Goal: Task Accomplishment & Management: Use online tool/utility

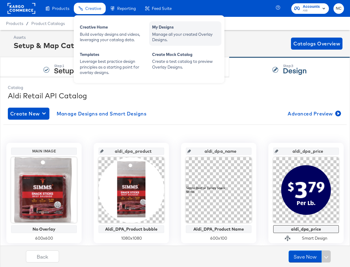
click at [170, 29] on div "My Designs" at bounding box center [185, 27] width 66 height 7
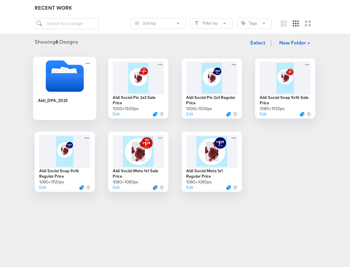
click at [76, 96] on div "Aldi_DPA_2025" at bounding box center [65, 104] width 54 height 23
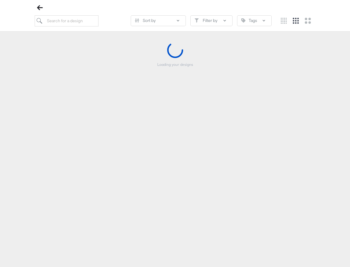
scroll to position [69, 0]
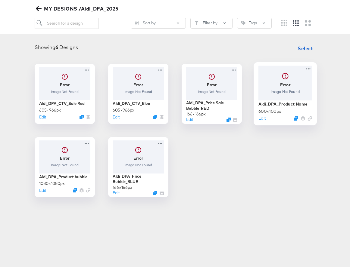
click at [292, 74] on div at bounding box center [285, 83] width 54 height 35
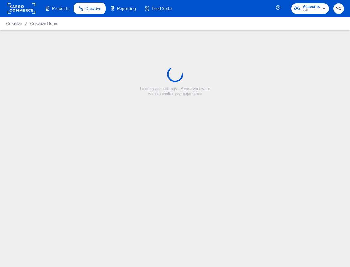
type input "Aldi_DPA_Product Name"
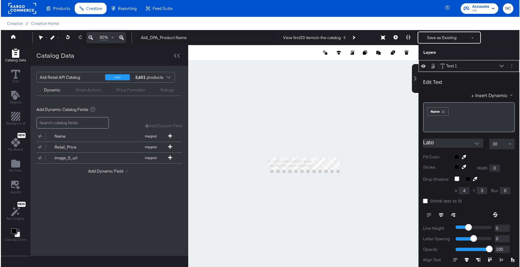
scroll to position [6, 0]
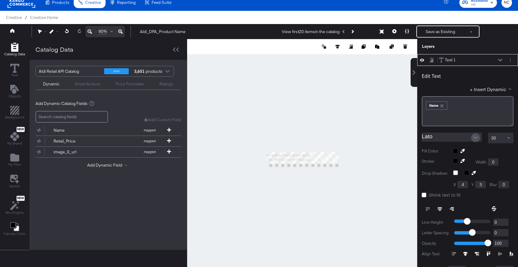
click at [349, 138] on icon "Open" at bounding box center [476, 138] width 4 height 2
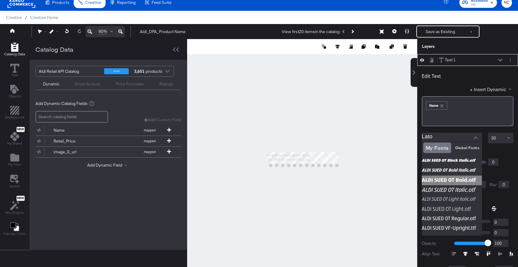
click at [349, 178] on img at bounding box center [452, 181] width 60 height 10
type input "ALDI SUED OT Bold.otf"
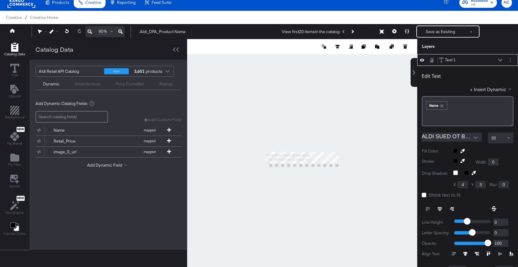
click at [349, 154] on div at bounding box center [468, 154] width 92 height 0
click at [349, 151] on div at bounding box center [483, 151] width 61 height 5
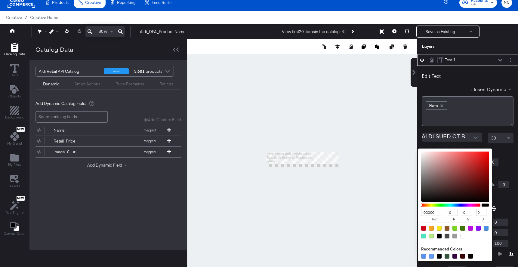
click at [349, 212] on input "000000" at bounding box center [431, 212] width 20 height 7
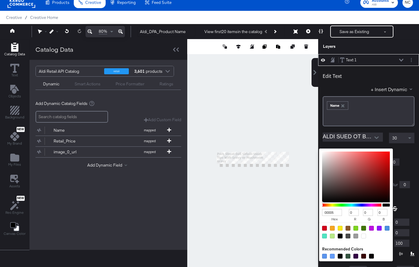
type input "00005f"
type input "95"
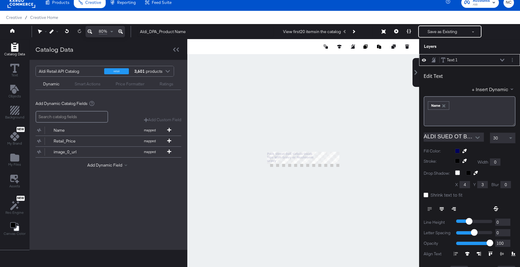
type input "403"
type input "96"
type input "0"
click at [120, 31] on icon at bounding box center [120, 31] width 5 height 7
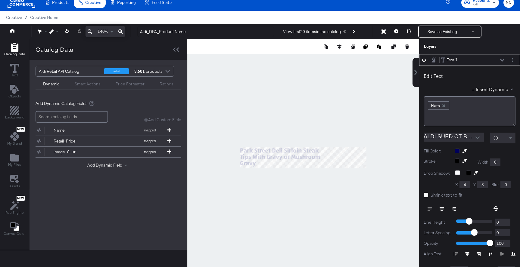
click at [120, 31] on icon at bounding box center [120, 31] width 5 height 7
click at [270, 175] on div at bounding box center [303, 157] width 232 height 237
type input "100"
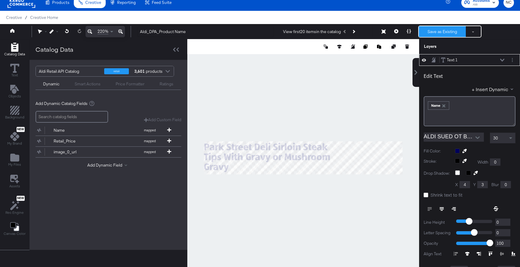
click at [349, 32] on button "Save as Existing" at bounding box center [442, 31] width 47 height 11
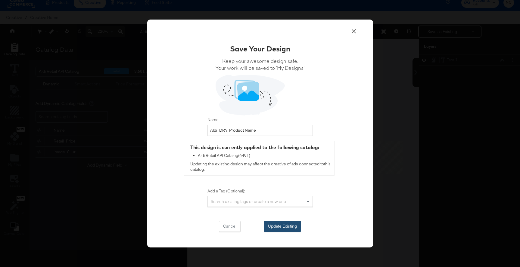
click at [281, 228] on button "Update Existing" at bounding box center [282, 226] width 37 height 11
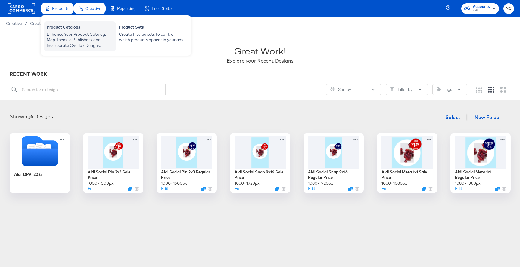
click at [73, 34] on div "Enhance Your Product Catalog, Map Them to Publishers, and Incorporate Overlay D…" at bounding box center [80, 40] width 66 height 17
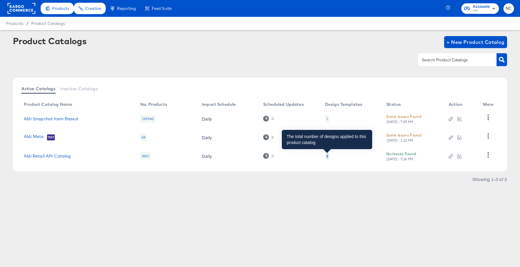
click at [327, 157] on div "4" at bounding box center [327, 156] width 2 height 5
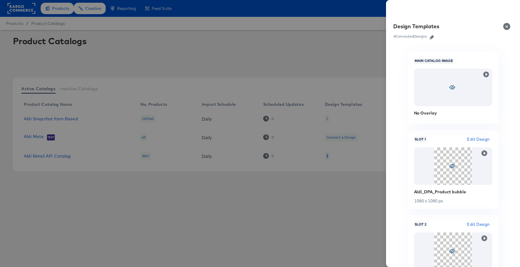
click at [349, 37] on icon "button" at bounding box center [432, 37] width 4 height 4
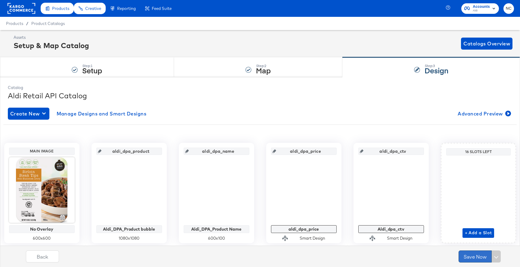
click at [349, 259] on button "Save Now" at bounding box center [474, 257] width 33 height 12
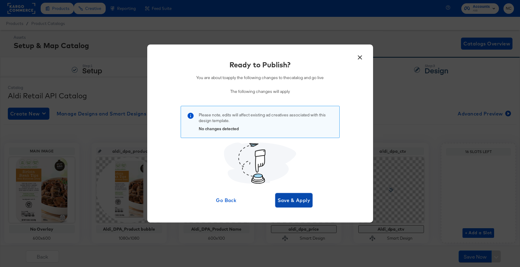
click at [297, 200] on span "Save & Apply" at bounding box center [294, 200] width 33 height 8
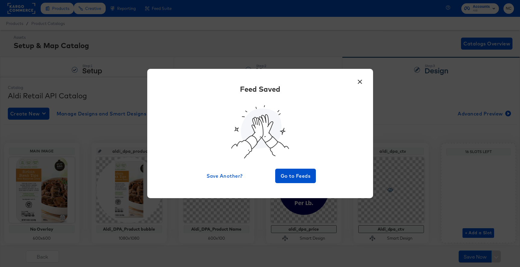
click at [349, 82] on div "× Feed Saved Save Another? Go to Feeds" at bounding box center [260, 133] width 226 height 129
click at [349, 82] on button "×" at bounding box center [360, 80] width 11 height 11
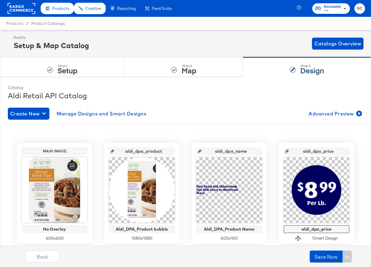
drag, startPoint x: 165, startPoint y: 149, endPoint x: 124, endPoint y: 148, distance: 41.0
click at [124, 148] on input "aldi_dpa_product" at bounding box center [143, 149] width 59 height 16
